Goal: Task Accomplishment & Management: Manage account settings

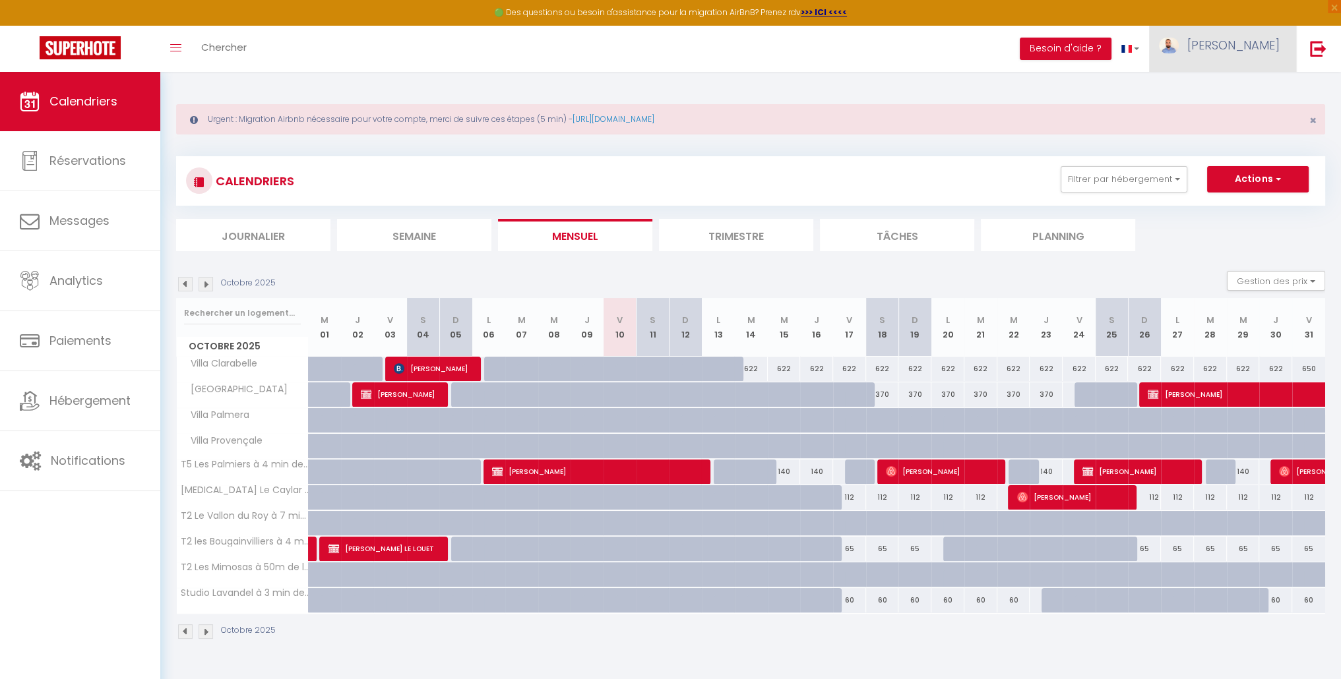
click at [1259, 53] on span "[PERSON_NAME]" at bounding box center [1233, 45] width 92 height 16
click at [1245, 88] on link "Paramètres" at bounding box center [1243, 91] width 98 height 22
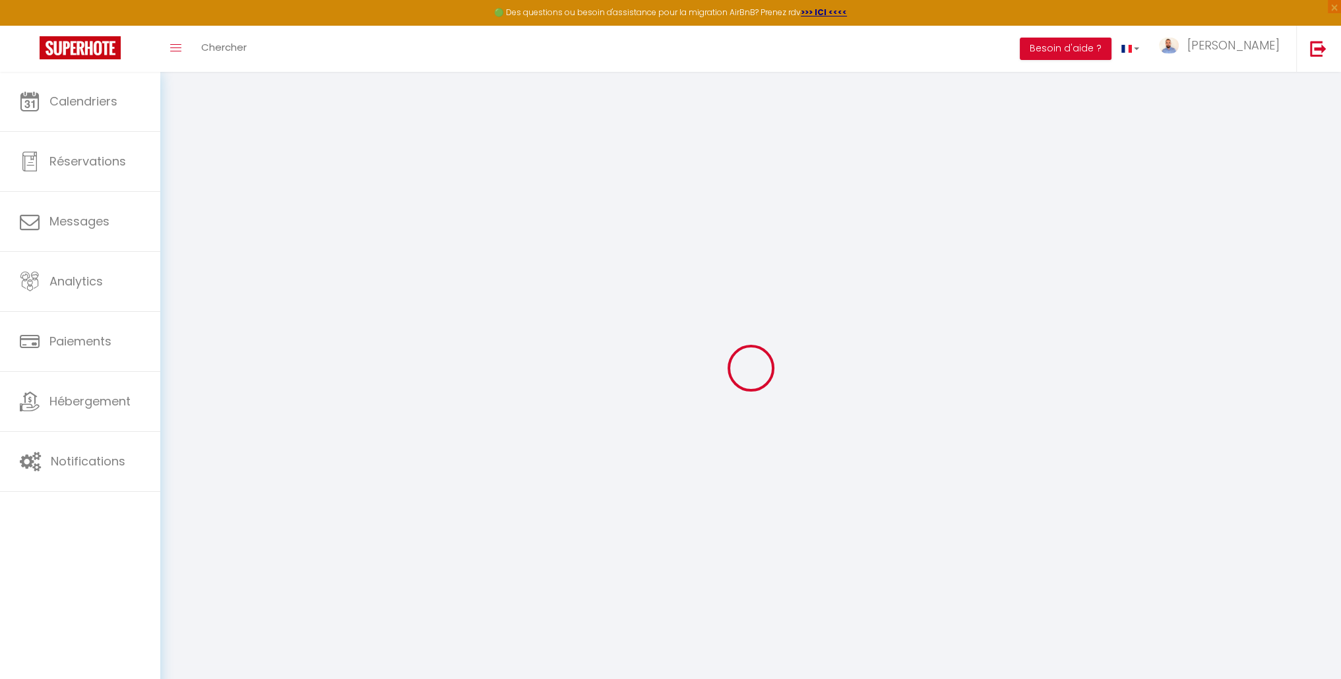
type input "wkLZKhPKLN6bRhKu2CayKEzXw"
type input "QbyXlnU3VaPPul1fc4itwYdKp"
type input "[URL][DOMAIN_NAME]"
select select "fr"
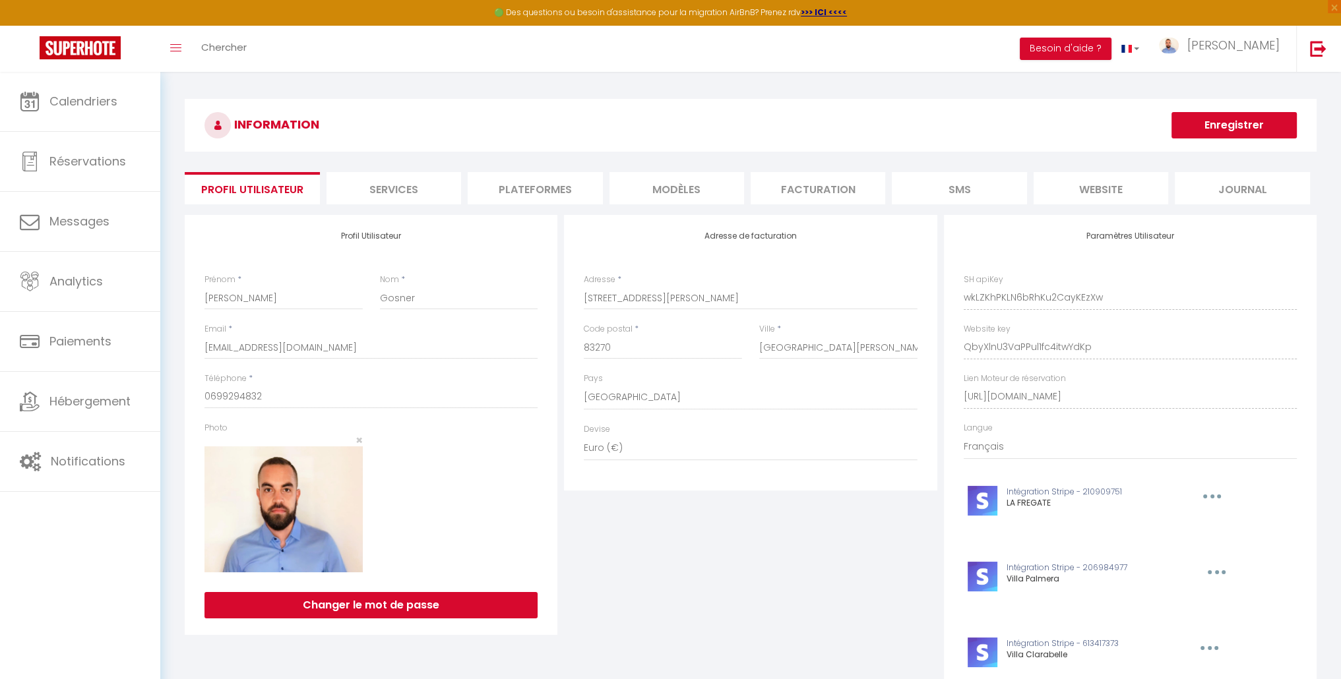
click at [506, 195] on li "Plateformes" at bounding box center [535, 188] width 135 height 32
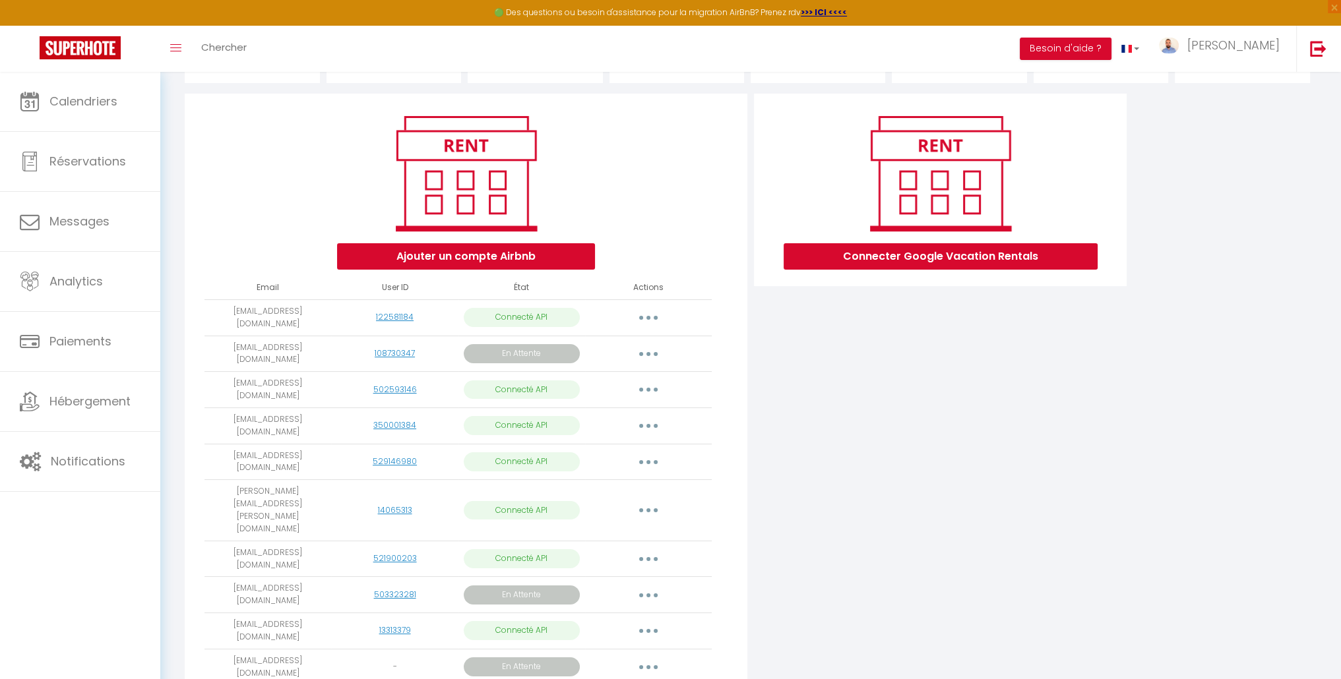
scroll to position [142, 0]
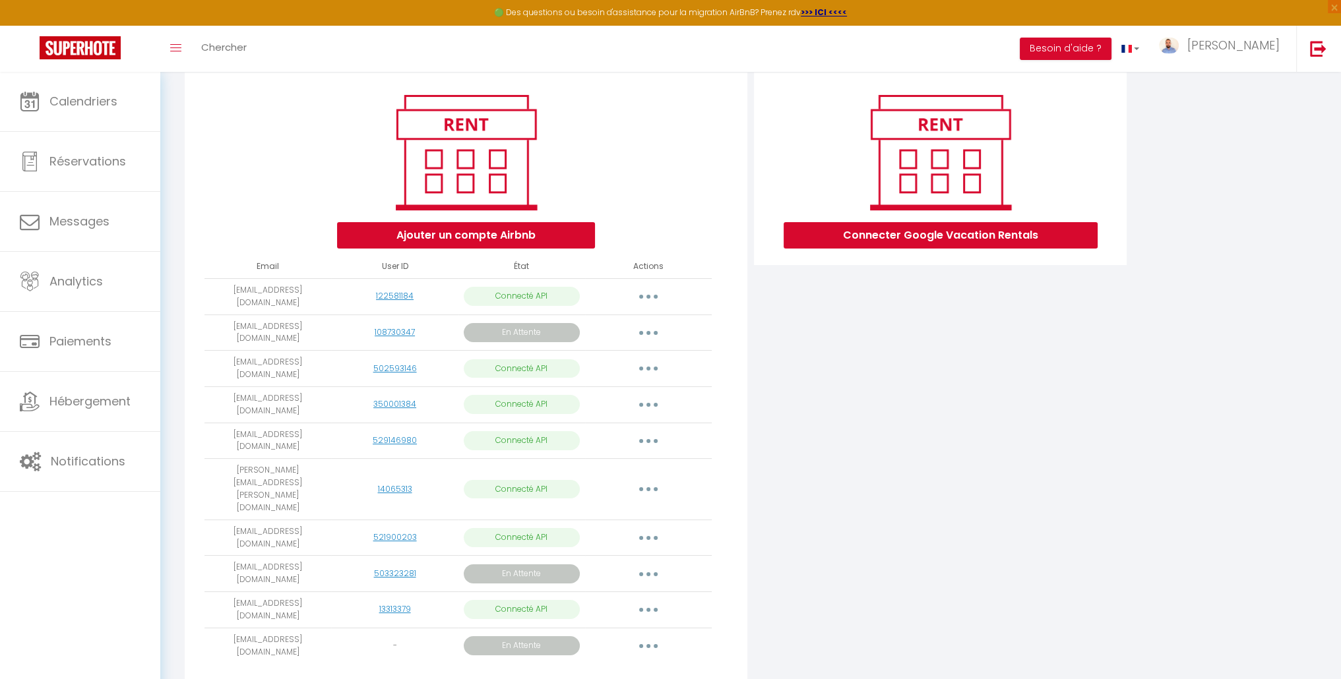
click at [727, 522] on div "Ajouter un compte Airbnb Email User ID État Actions info@saintcyr-conciergerie.…" at bounding box center [466, 381] width 562 height 617
click at [635, 563] on button "button" at bounding box center [648, 573] width 37 height 21
click at [732, 555] on div "Ajouter un compte Airbnb Email User ID État Actions info@saintcyr-conciergerie.…" at bounding box center [466, 381] width 562 height 617
drag, startPoint x: 287, startPoint y: 532, endPoint x: 211, endPoint y: 521, distance: 76.7
click at [212, 556] on td "[EMAIL_ADDRESS][DOMAIN_NAME]" at bounding box center [267, 574] width 127 height 36
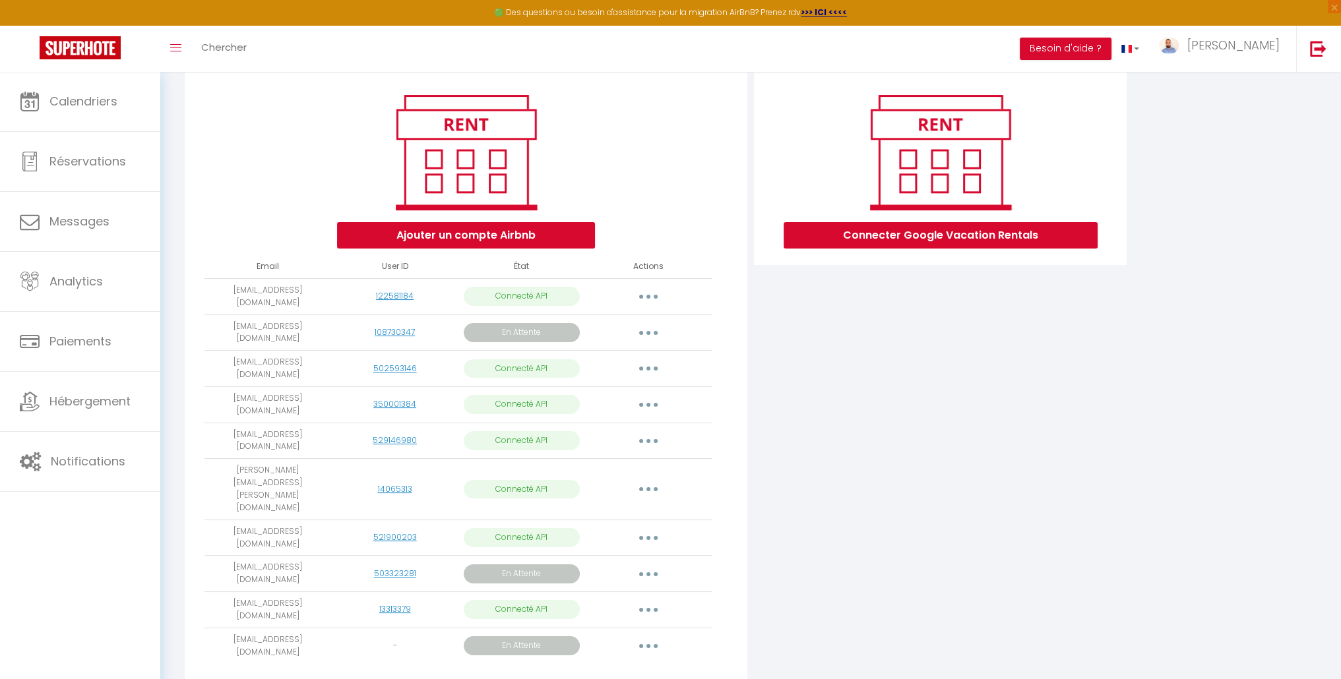
copy td "[EMAIL_ADDRESS][DOMAIN_NAME]"
drag, startPoint x: 280, startPoint y: 520, endPoint x: 268, endPoint y: 514, distance: 12.4
copy td "[EMAIL_ADDRESS][DOMAIN_NAME]"
click at [635, 563] on button "button" at bounding box center [648, 573] width 37 height 21
click at [771, 539] on div "Connecter Google Vacation Rentals" at bounding box center [939, 385] width 379 height 625
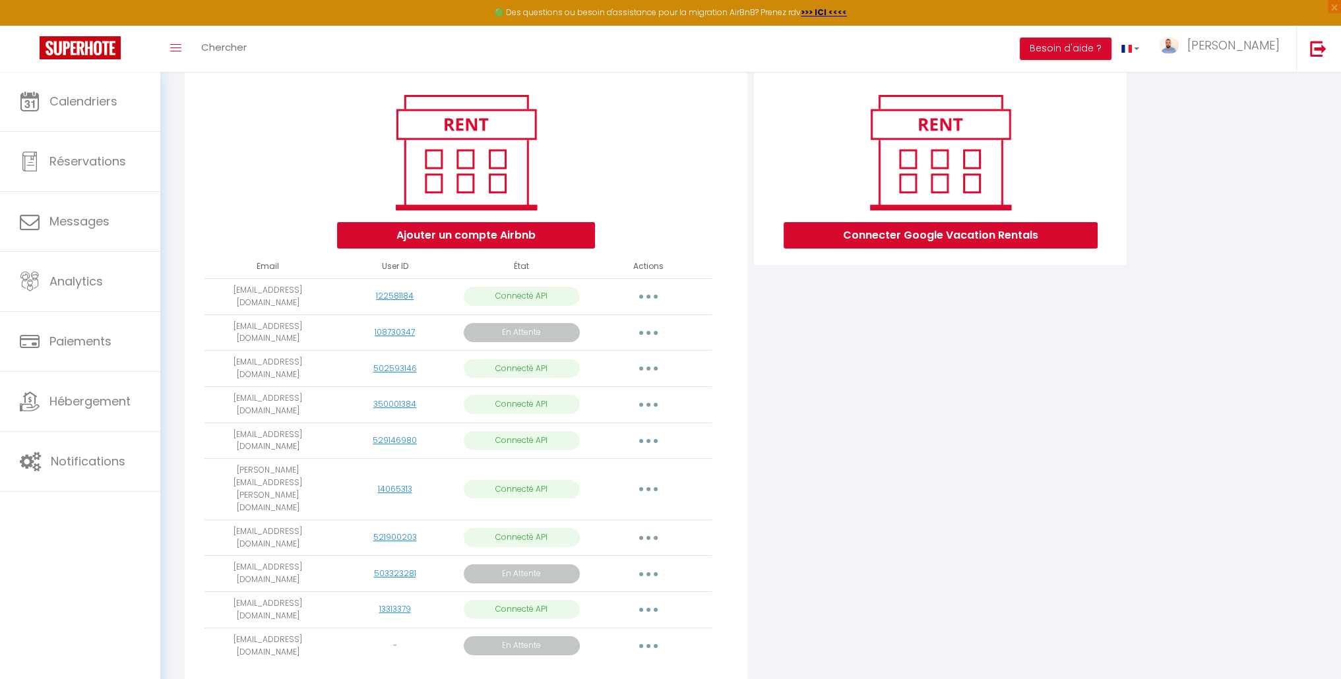
click at [663, 563] on button "button" at bounding box center [648, 573] width 37 height 21
click at [607, 593] on link "Obtenir le lien de connexion" at bounding box center [589, 604] width 148 height 22
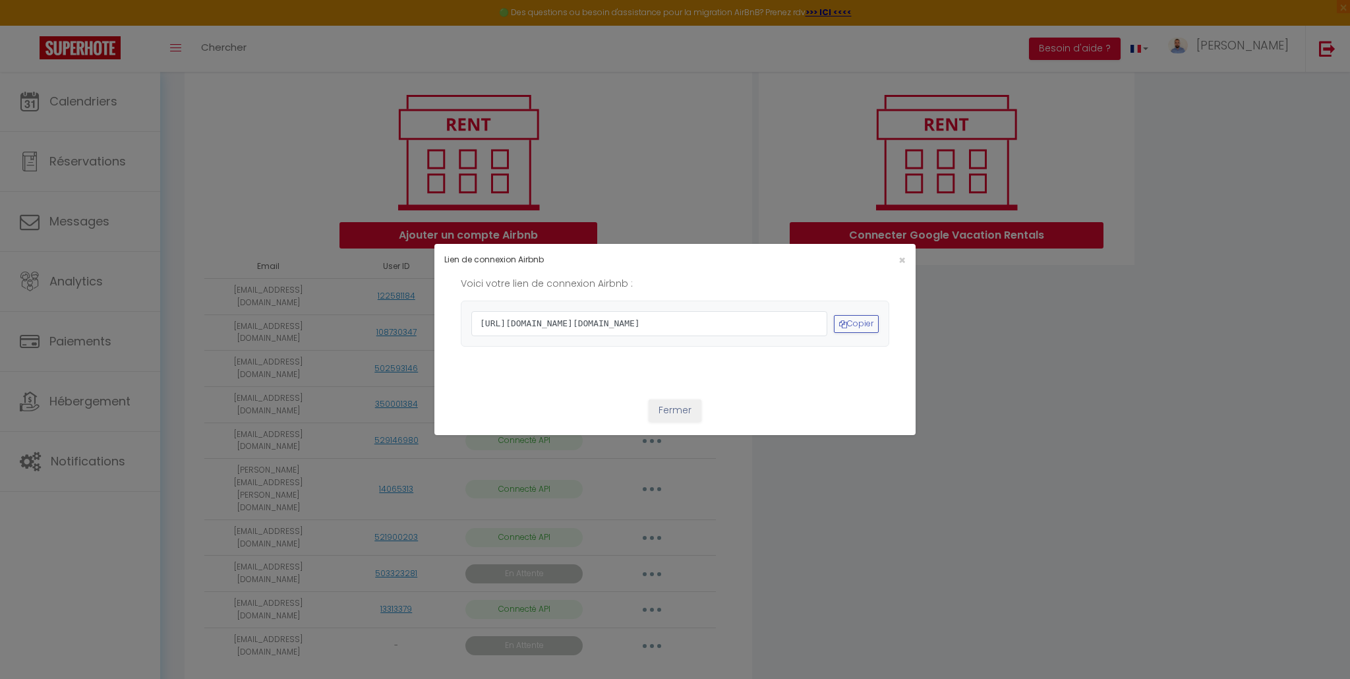
drag, startPoint x: 787, startPoint y: 353, endPoint x: 446, endPoint y: 294, distance: 345.9
click at [446, 294] on div "Voici votre lien de connexion Airbnb : https://www.airbnb.com/oauth2/auth?clien…" at bounding box center [675, 324] width 481 height 97
drag, startPoint x: 564, startPoint y: 300, endPoint x: 873, endPoint y: 322, distance: 309.4
click at [873, 322] on button "Copier" at bounding box center [856, 324] width 45 height 18
click at [691, 422] on button "Fermer" at bounding box center [675, 411] width 53 height 22
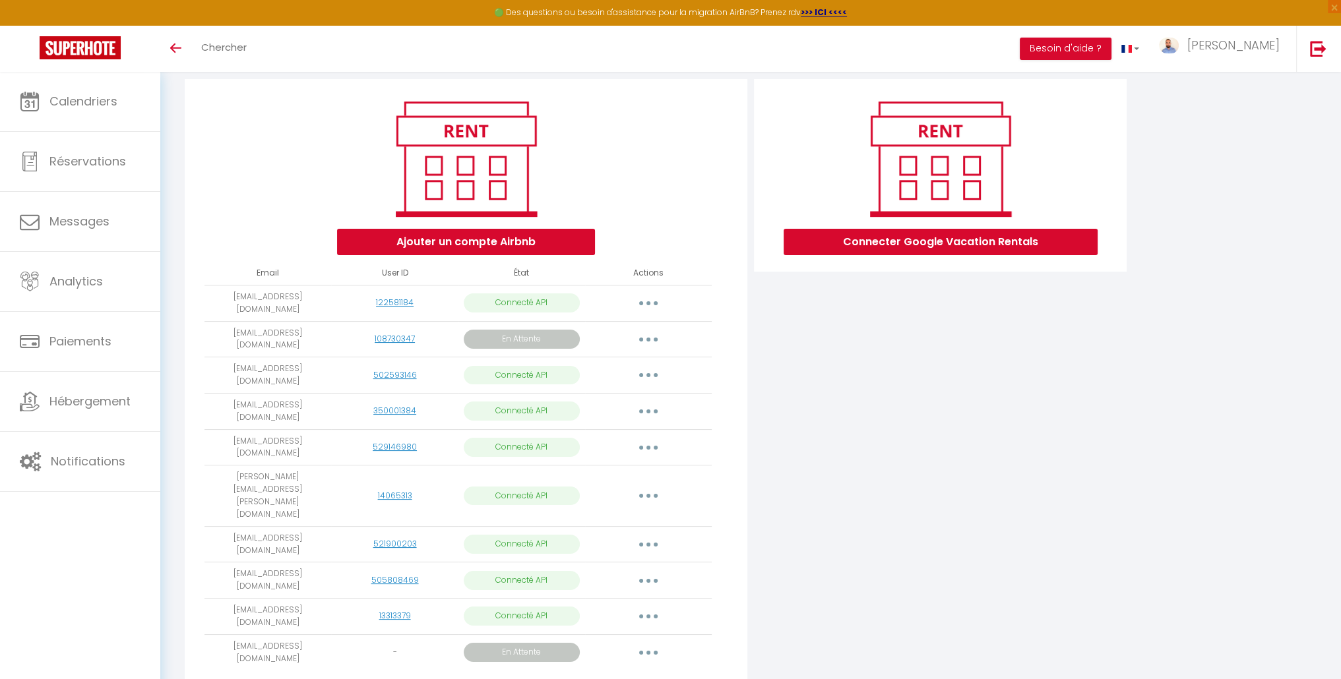
scroll to position [137, 0]
